Goal: Transaction & Acquisition: Purchase product/service

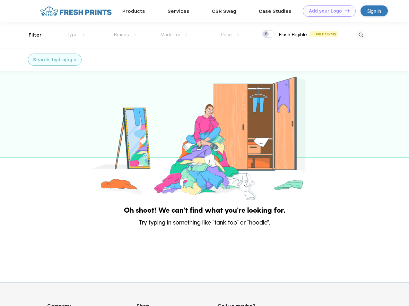
click at [327, 11] on link "Add your Logo Design Tool" at bounding box center [329, 10] width 53 height 11
click at [0, 0] on div "Design Tool" at bounding box center [0, 0] width 0 height 0
click at [345, 11] on link "Add your Logo Design Tool" at bounding box center [329, 10] width 53 height 11
click at [31, 35] on div "Filter" at bounding box center [35, 34] width 13 height 7
click at [76, 35] on span "Type" at bounding box center [71, 35] width 11 height 6
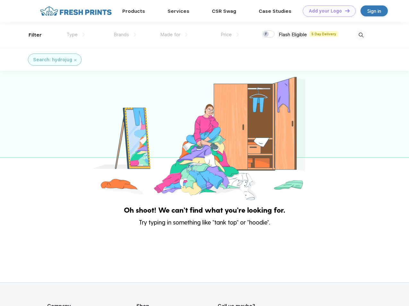
click at [125, 35] on span "Brands" at bounding box center [121, 35] width 15 height 6
click at [174, 35] on span "Made for" at bounding box center [170, 35] width 20 height 6
click at [230, 35] on span "Price" at bounding box center [226, 35] width 11 height 6
click at [269, 34] on div at bounding box center [268, 34] width 13 height 7
click at [266, 34] on input "checkbox" at bounding box center [264, 32] width 4 height 4
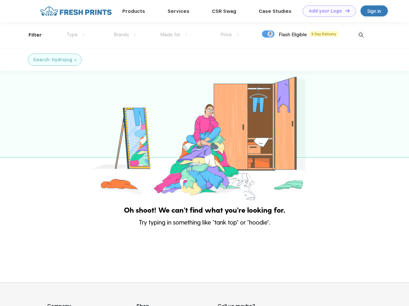
click at [361, 35] on img at bounding box center [361, 35] width 11 height 11
